Goal: Book appointment/travel/reservation

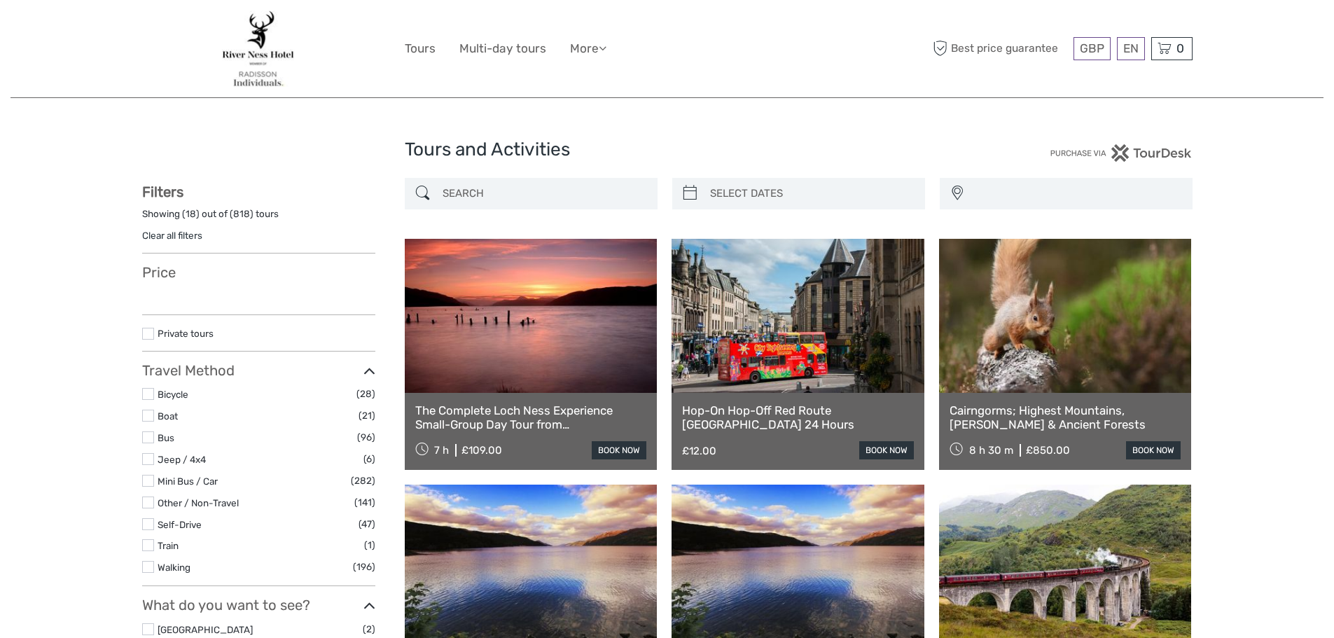
select select
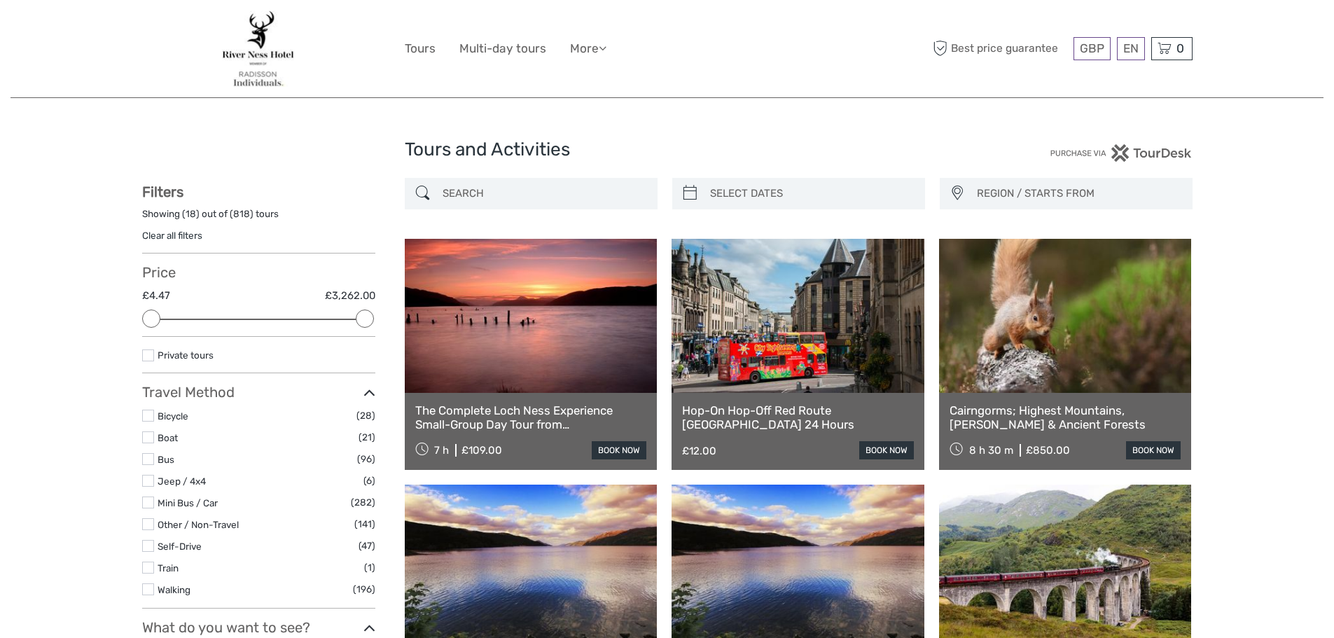
click at [526, 187] on input "search" at bounding box center [544, 193] width 214 height 25
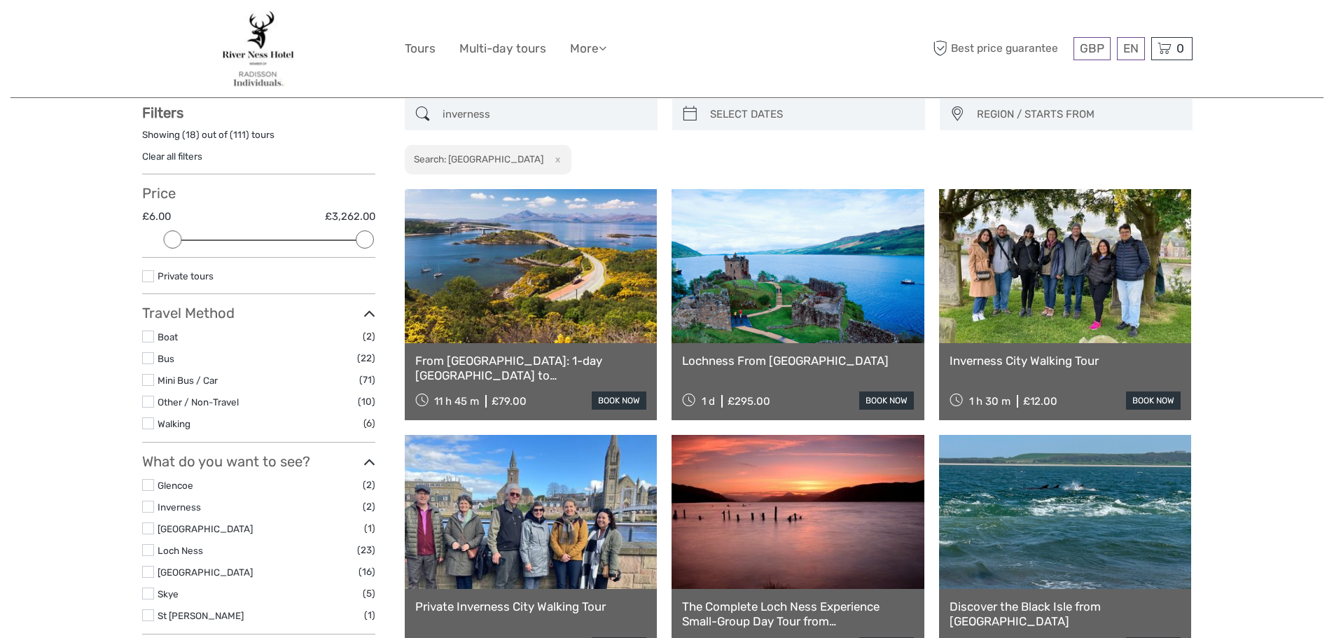
type input "inverness"
type input "[DATE]"
click at [794, 106] on input "search" at bounding box center [812, 114] width 214 height 25
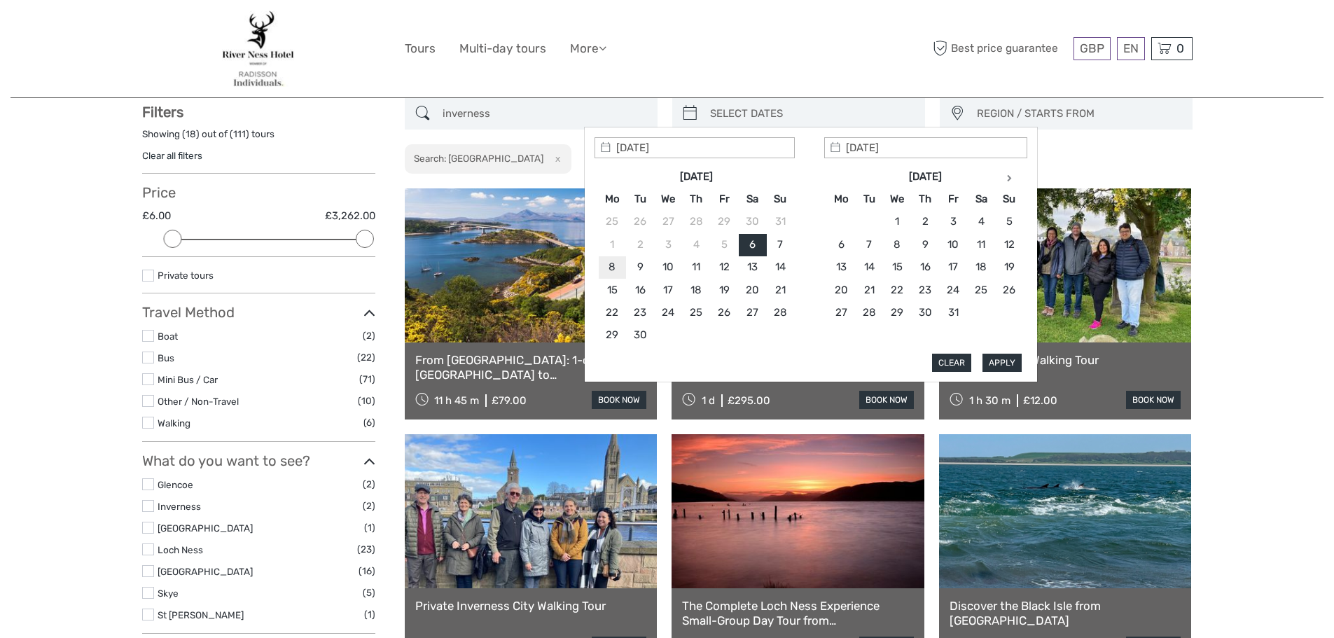
type input "[DATE]"
click at [1023, 357] on div "Apply Clear" at bounding box center [811, 254] width 433 height 235
click at [987, 370] on button "Apply" at bounding box center [1002, 363] width 39 height 18
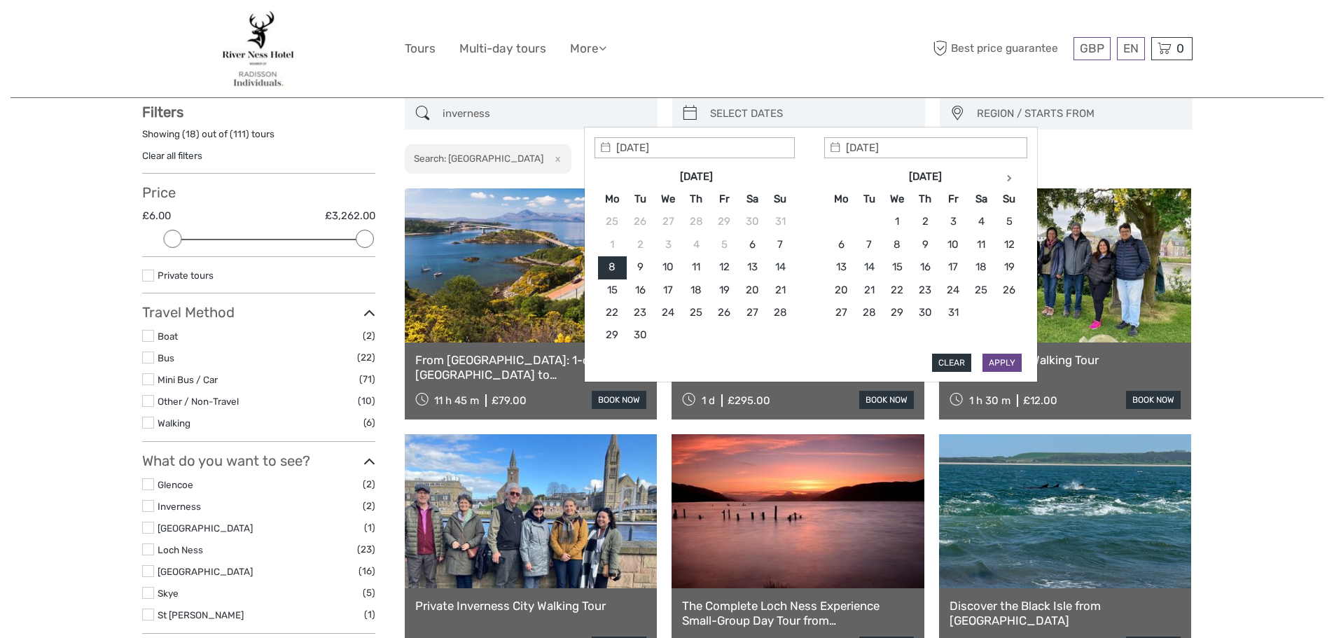
type input "[DATE] - [DATE]"
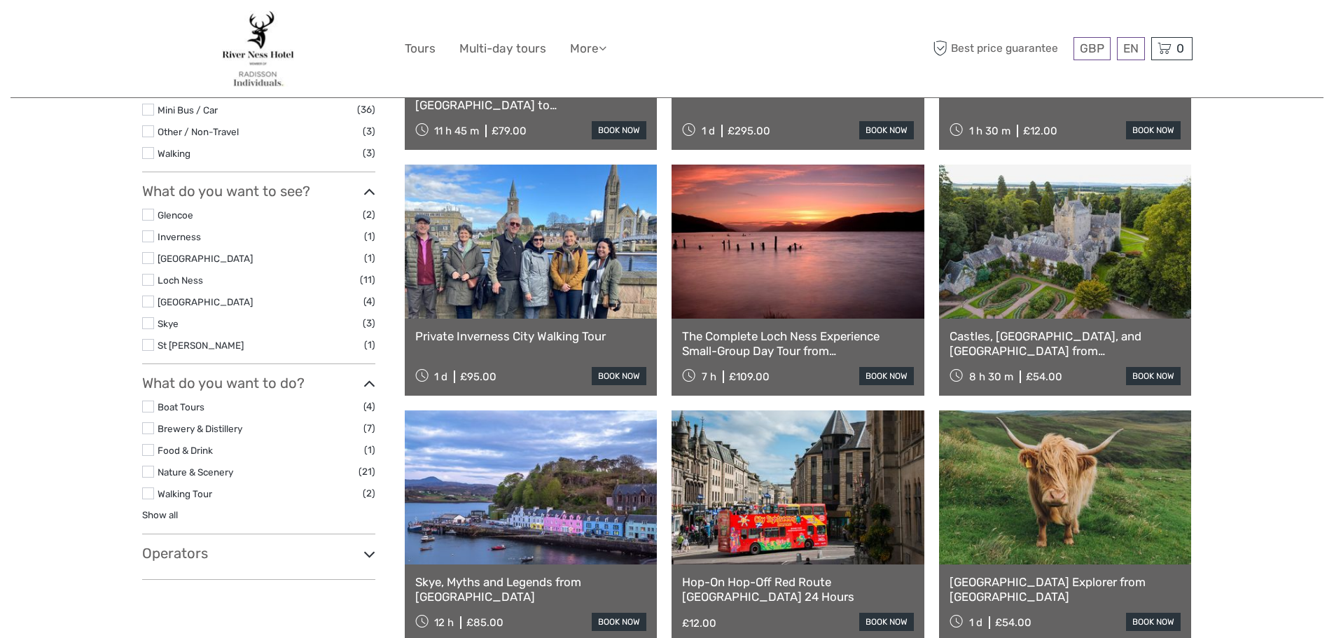
scroll to position [350, 0]
